Goal: Task Accomplishment & Management: Manage account settings

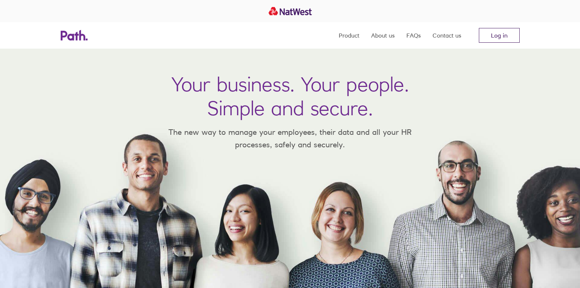
click at [496, 32] on link "Log in" at bounding box center [499, 35] width 41 height 15
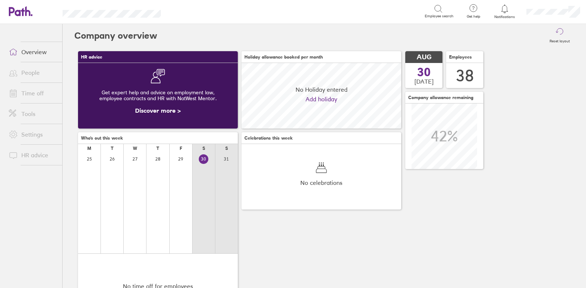
scroll to position [66, 160]
click at [34, 93] on link "Time off" at bounding box center [32, 93] width 59 height 15
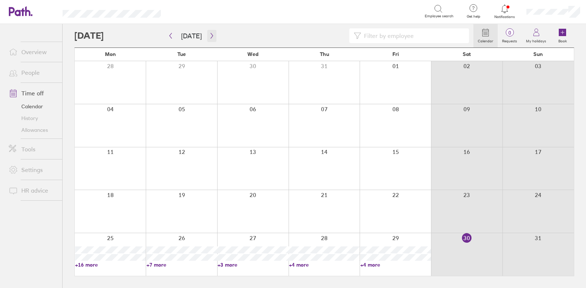
click at [209, 38] on icon "button" at bounding box center [212, 36] width 6 height 6
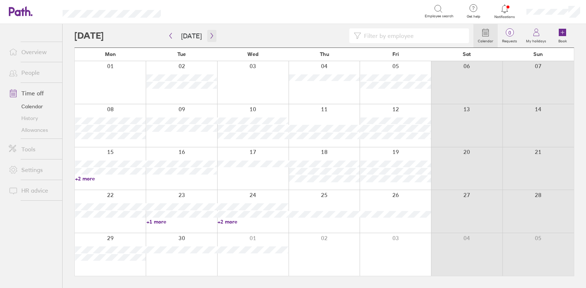
click at [209, 38] on icon "button" at bounding box center [212, 36] width 6 height 6
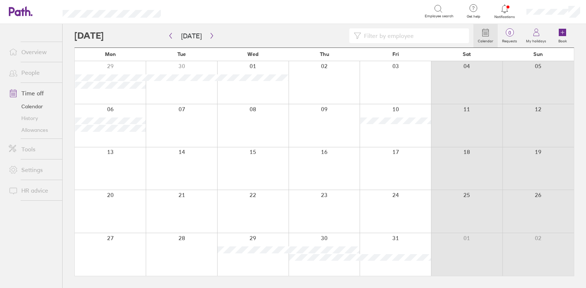
click at [180, 243] on div at bounding box center [181, 254] width 71 height 43
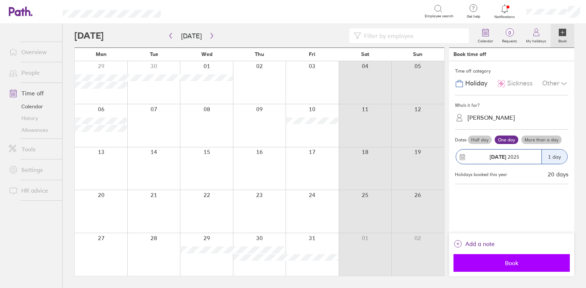
click at [516, 264] on span "Book" at bounding box center [512, 262] width 106 height 7
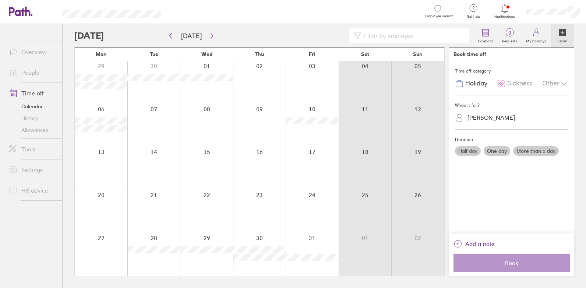
click at [371, 38] on input at bounding box center [412, 36] width 103 height 14
click at [559, 6] on div at bounding box center [553, 12] width 66 height 24
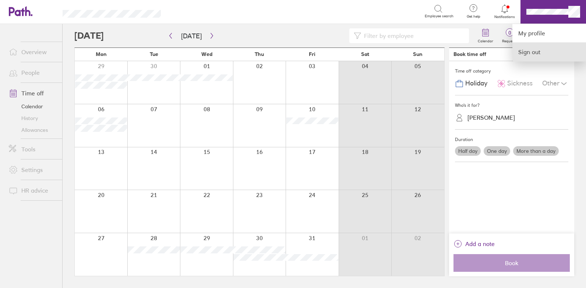
click at [538, 53] on link "Sign out" at bounding box center [549, 52] width 74 height 18
